Goal: Information Seeking & Learning: Learn about a topic

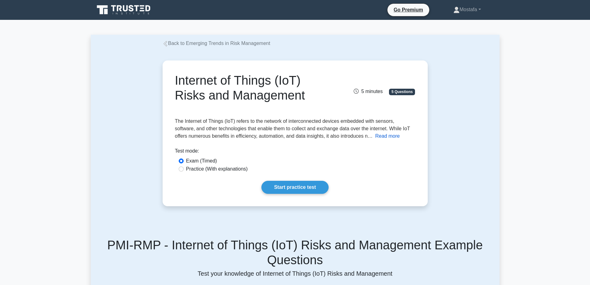
click at [375, 135] on button "Read more" at bounding box center [387, 135] width 24 height 7
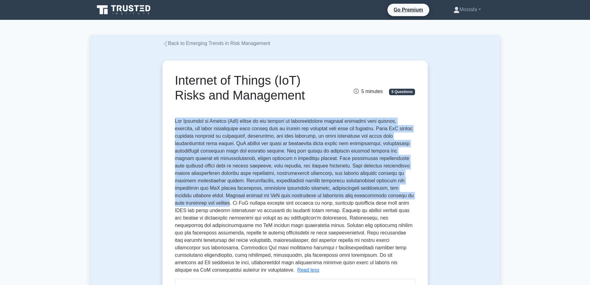
drag, startPoint x: 393, startPoint y: 195, endPoint x: 172, endPoint y: 121, distance: 233.6
copy span "The Internet of Things (IoT) refers to the network of interconnected devices em…"
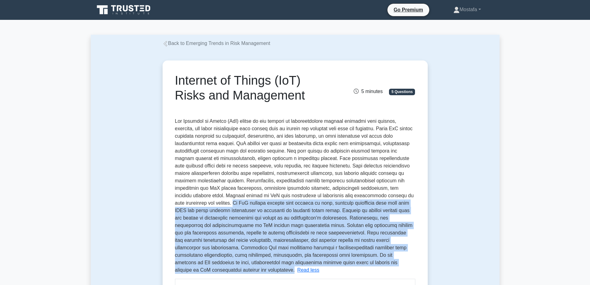
drag, startPoint x: 391, startPoint y: 263, endPoint x: 397, endPoint y: 196, distance: 67.9
click at [397, 196] on p "The Internet of Things (IoT) refers to the network of interconnected devices em…" at bounding box center [294, 195] width 239 height 154
copy span "As IoT devices collect vast amounts of data, ensuring compliance with laws like…"
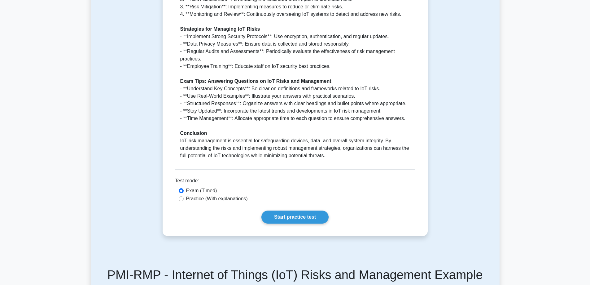
scroll to position [558, 0]
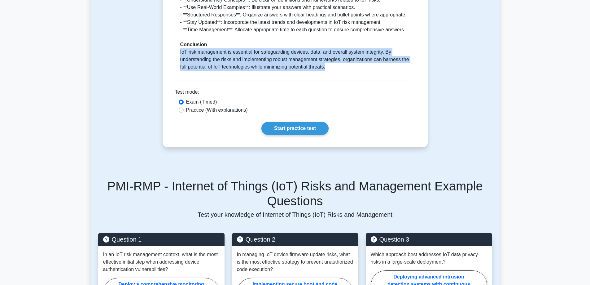
drag, startPoint x: 333, startPoint y: 59, endPoint x: 172, endPoint y: 46, distance: 161.7
copy p "IoT risk management is essential for safeguarding devices, data, and overall sy…"
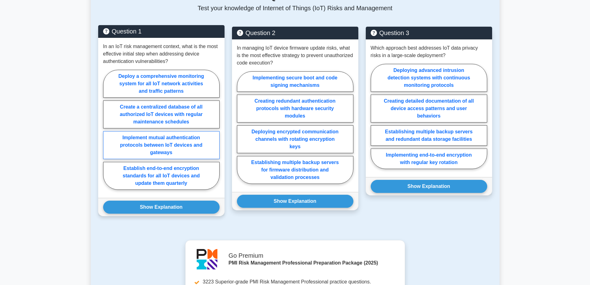
scroll to position [774, 0]
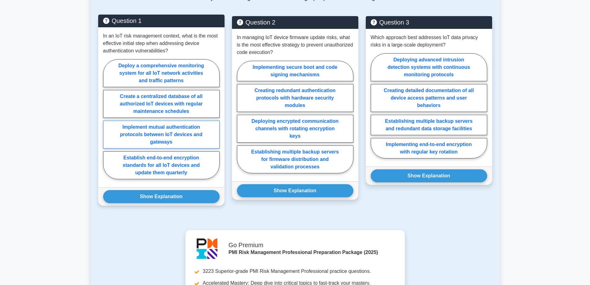
click at [210, 128] on label "Implement mutual authentication protocols between IoT devices and gateways" at bounding box center [161, 134] width 116 height 28
click at [107, 123] on input "Implement mutual authentication protocols between IoT devices and gateways" at bounding box center [105, 121] width 4 height 4
radio input "true"
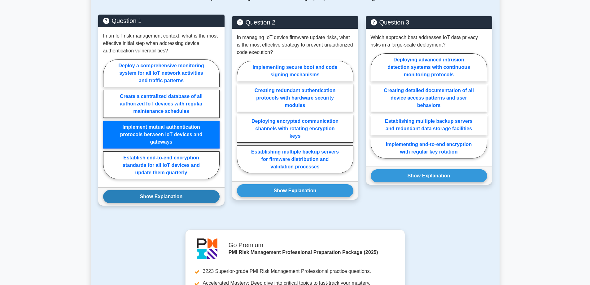
click at [206, 190] on button "Show Explanation" at bounding box center [161, 196] width 116 height 13
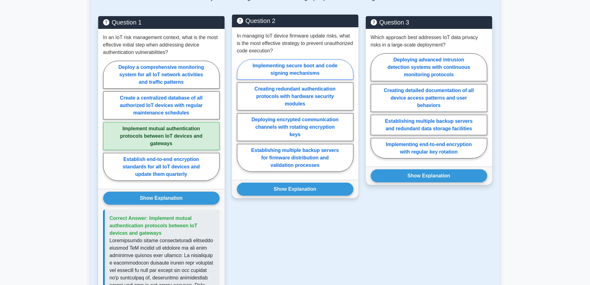
click at [329, 59] on label "Implementing secure boot and code signing mechanisms" at bounding box center [295, 69] width 116 height 20
click at [241, 115] on input "Implementing secure boot and code signing mechanisms" at bounding box center [239, 117] width 4 height 4
radio input "true"
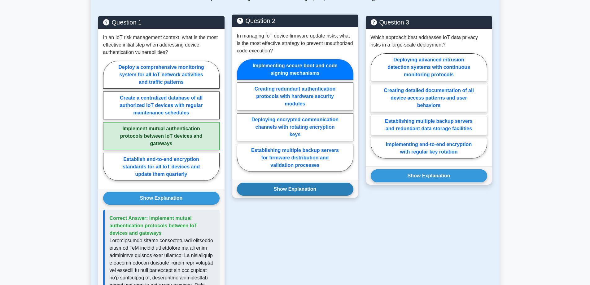
click at [327, 182] on button "Show Explanation" at bounding box center [295, 188] width 116 height 13
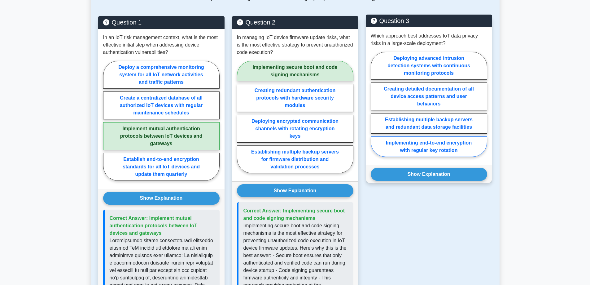
click at [459, 139] on label "Implementing end-to-end encryption with regular key rotation" at bounding box center [429, 146] width 116 height 20
click at [375, 108] on input "Implementing end-to-end encryption with regular key rotation" at bounding box center [373, 106] width 4 height 4
radio input "true"
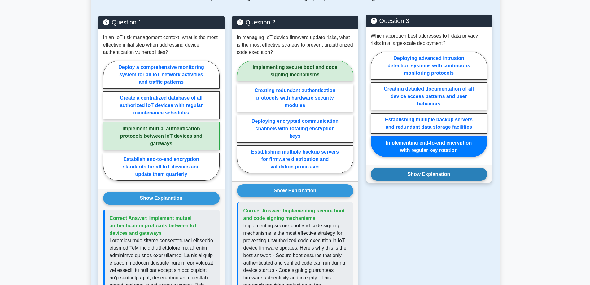
click at [467, 168] on button "Show Explanation" at bounding box center [429, 174] width 116 height 13
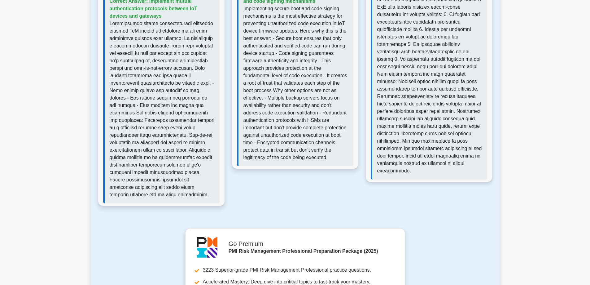
scroll to position [1177, 0]
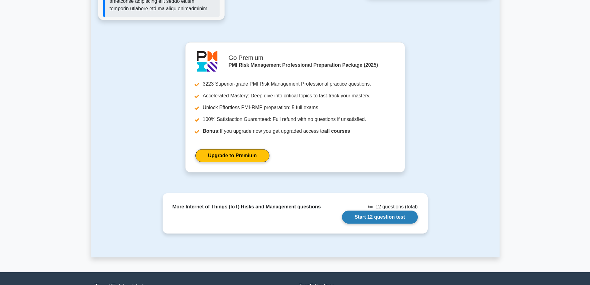
click at [397, 210] on link "Start 12 question test" at bounding box center [380, 216] width 76 height 13
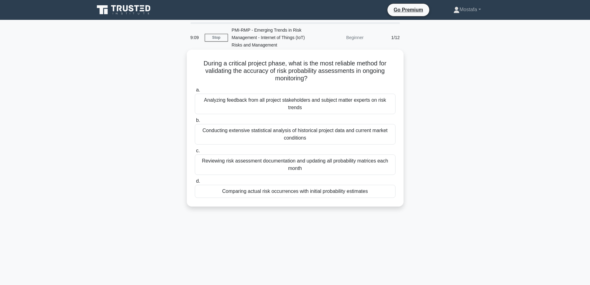
click at [388, 193] on div "Comparing actual risk occurrences with initial probability estimates" at bounding box center [295, 191] width 201 height 13
click at [195, 183] on input "d. Comparing actual risk occurrences with initial probability estimates" at bounding box center [195, 181] width 0 height 4
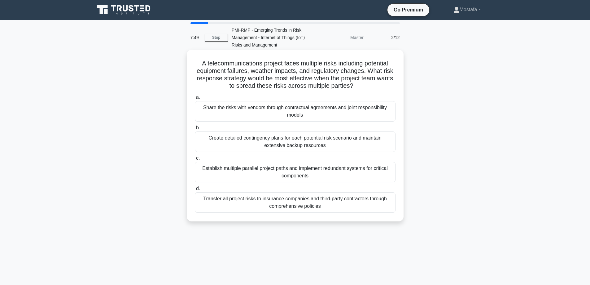
click at [383, 117] on div "Share the risks with vendors through contractual agreements and joint responsib…" at bounding box center [295, 111] width 201 height 20
click at [195, 99] on input "a. Share the risks with vendors through contractual agreements and joint respon…" at bounding box center [195, 97] width 0 height 4
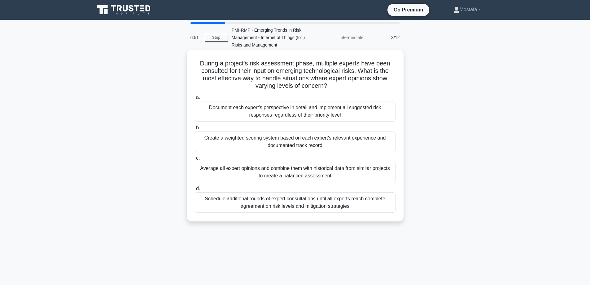
click at [370, 144] on div "Create a weighted scoring system based on each expert's relevant experience and…" at bounding box center [295, 141] width 201 height 20
click at [195, 130] on input "b. Create a weighted scoring system based on each expert's relevant experience …" at bounding box center [195, 128] width 0 height 4
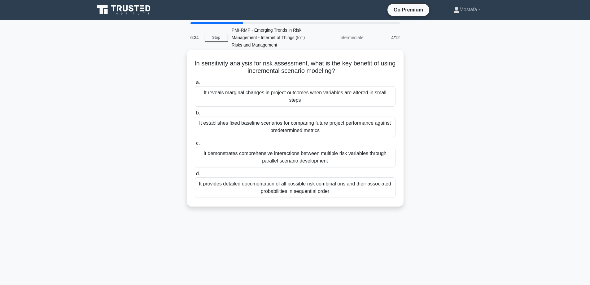
click at [384, 125] on div "It establishes fixed baseline scenarios for comparing future project performanc…" at bounding box center [295, 126] width 201 height 20
click at [195, 115] on input "b. It establishes fixed baseline scenarios for comparing future project perform…" at bounding box center [195, 113] width 0 height 4
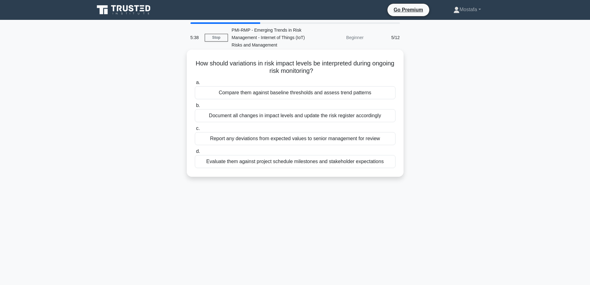
click at [379, 96] on div "Compare them against baseline thresholds and assess trend patterns" at bounding box center [295, 92] width 201 height 13
click at [195, 85] on input "a. Compare them against baseline thresholds and assess trend patterns" at bounding box center [195, 83] width 0 height 4
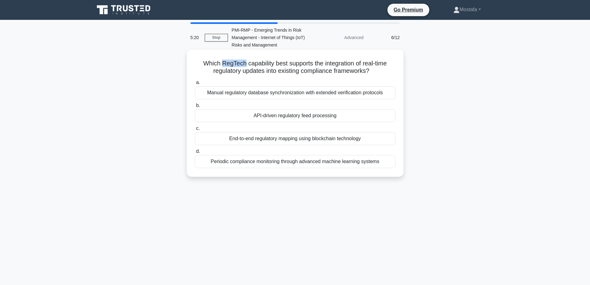
drag, startPoint x: 243, startPoint y: 63, endPoint x: 220, endPoint y: 65, distance: 23.0
click at [220, 65] on h5 "Which RegTech capability best supports the integration of real-time regulatory …" at bounding box center [295, 66] width 202 height 15
copy h5 "RegTech"
click at [360, 118] on div "API-driven regulatory feed processing" at bounding box center [295, 115] width 201 height 13
click at [195, 107] on input "b. API-driven regulatory feed processing" at bounding box center [195, 105] width 0 height 4
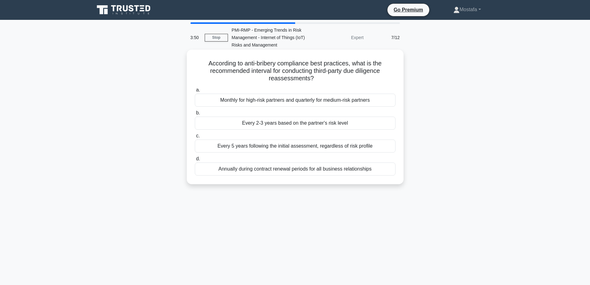
click at [385, 100] on div "Monthly for high-risk partners and quarterly for medium-risk partners" at bounding box center [295, 100] width 201 height 13
click at [195, 92] on input "a. Monthly for high-risk partners and quarterly for medium-risk partners" at bounding box center [195, 90] width 0 height 4
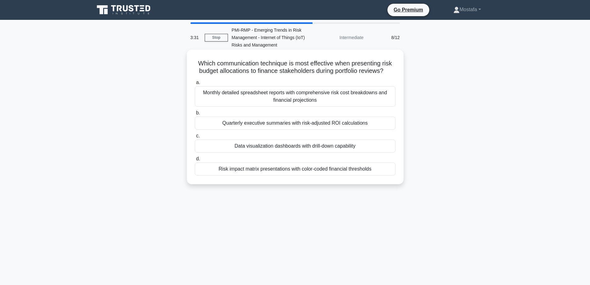
click at [388, 148] on div "Data visualization dashboards with drill-down capability" at bounding box center [295, 145] width 201 height 13
click at [195, 138] on input "c. Data visualization dashboards with drill-down capability" at bounding box center [195, 136] width 0 height 4
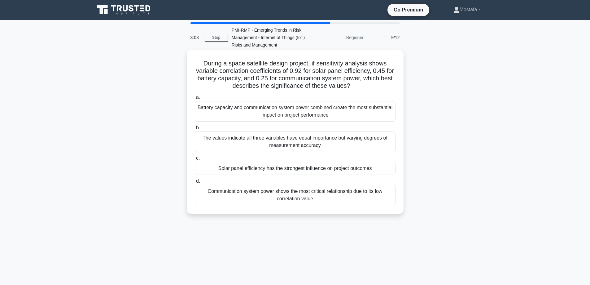
click at [386, 169] on div "Solar panel efficiency has the strongest influence on project outcomes" at bounding box center [295, 168] width 201 height 13
click at [195, 160] on input "c. Solar panel efficiency has the strongest influence on project outcomes" at bounding box center [195, 158] width 0 height 4
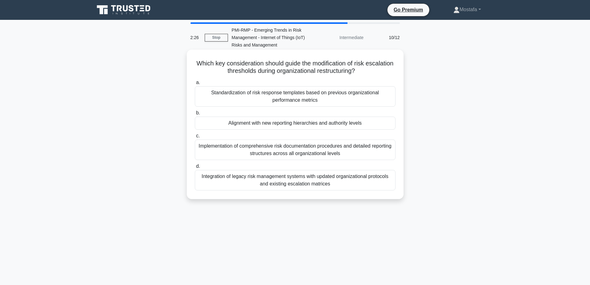
click at [380, 124] on div "Alignment with new reporting hierarchies and authority levels" at bounding box center [295, 122] width 201 height 13
click at [195, 115] on input "b. Alignment with new reporting hierarchies and authority levels" at bounding box center [195, 113] width 0 height 4
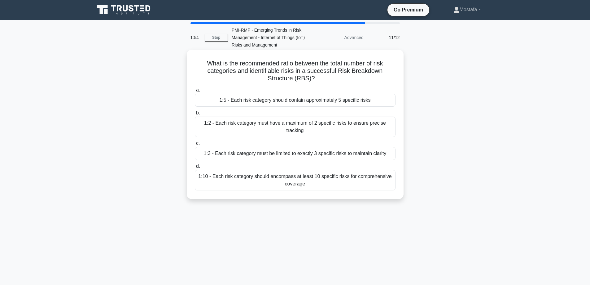
click at [388, 99] on div "1:5 - Each risk category should contain approximately 5 specific risks" at bounding box center [295, 100] width 201 height 13
click at [195, 92] on input "a. 1:5 - Each risk category should contain approximately 5 specific risks" at bounding box center [195, 90] width 0 height 4
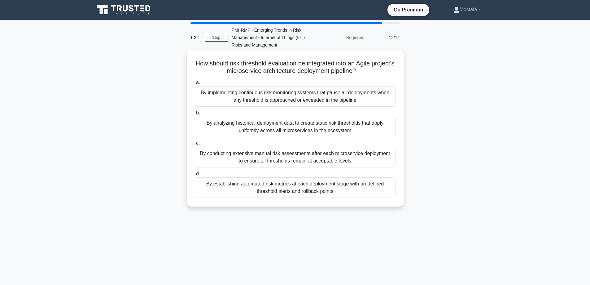
click at [384, 191] on div "By establishing automated risk metrics at each deployment stage with predefined…" at bounding box center [295, 187] width 201 height 20
click at [195, 176] on input "d. By establishing automated risk metrics at each deployment stage with predefi…" at bounding box center [195, 174] width 0 height 4
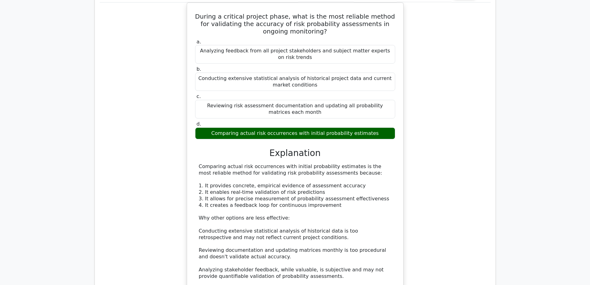
scroll to position [836, 0]
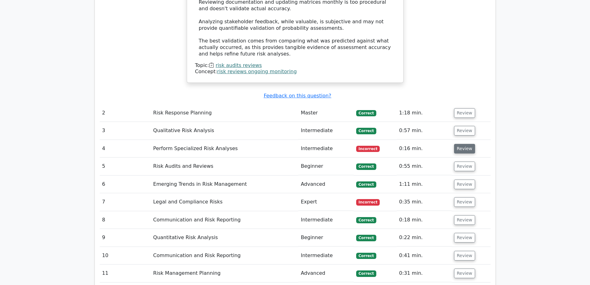
click at [464, 144] on button "Review" at bounding box center [464, 149] width 21 height 10
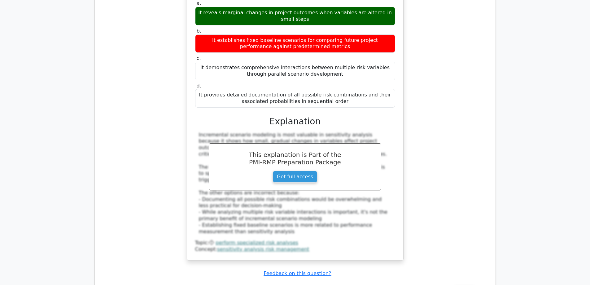
scroll to position [1208, 0]
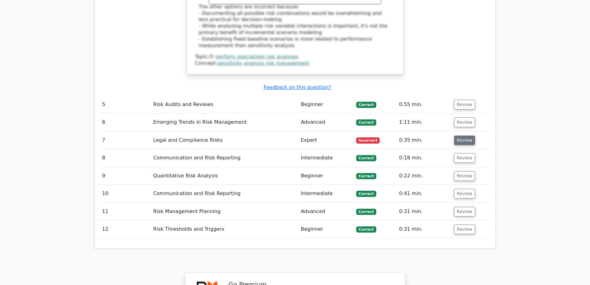
click at [460, 135] on button "Review" at bounding box center [464, 140] width 21 height 10
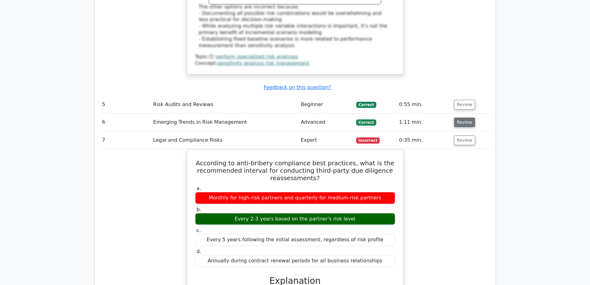
click at [463, 117] on button "Review" at bounding box center [464, 122] width 21 height 10
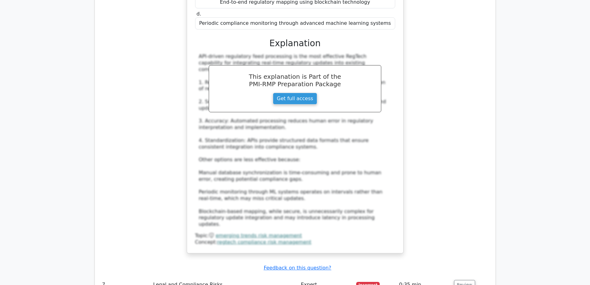
scroll to position [1549, 0]
